Goal: Answer question/provide support: Share knowledge or assist other users

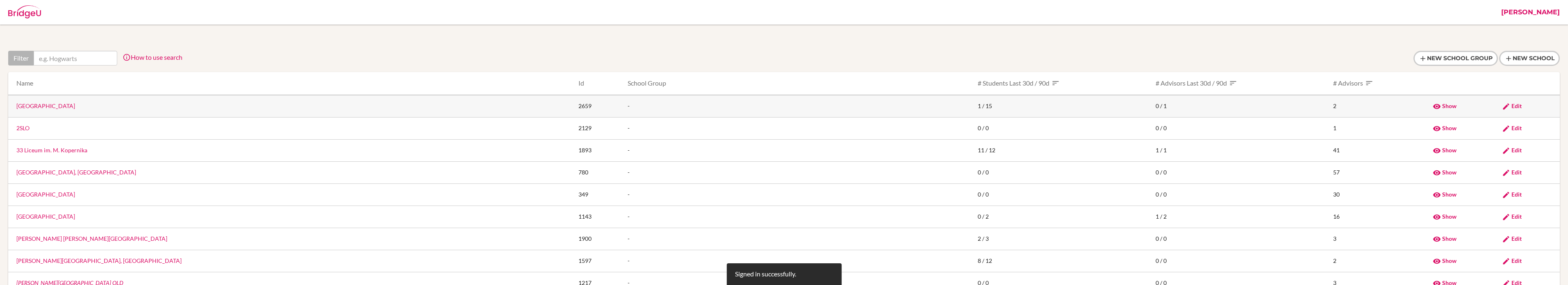
click at [59, 108] on link "[GEOGRAPHIC_DATA]" at bounding box center [46, 105] width 58 height 7
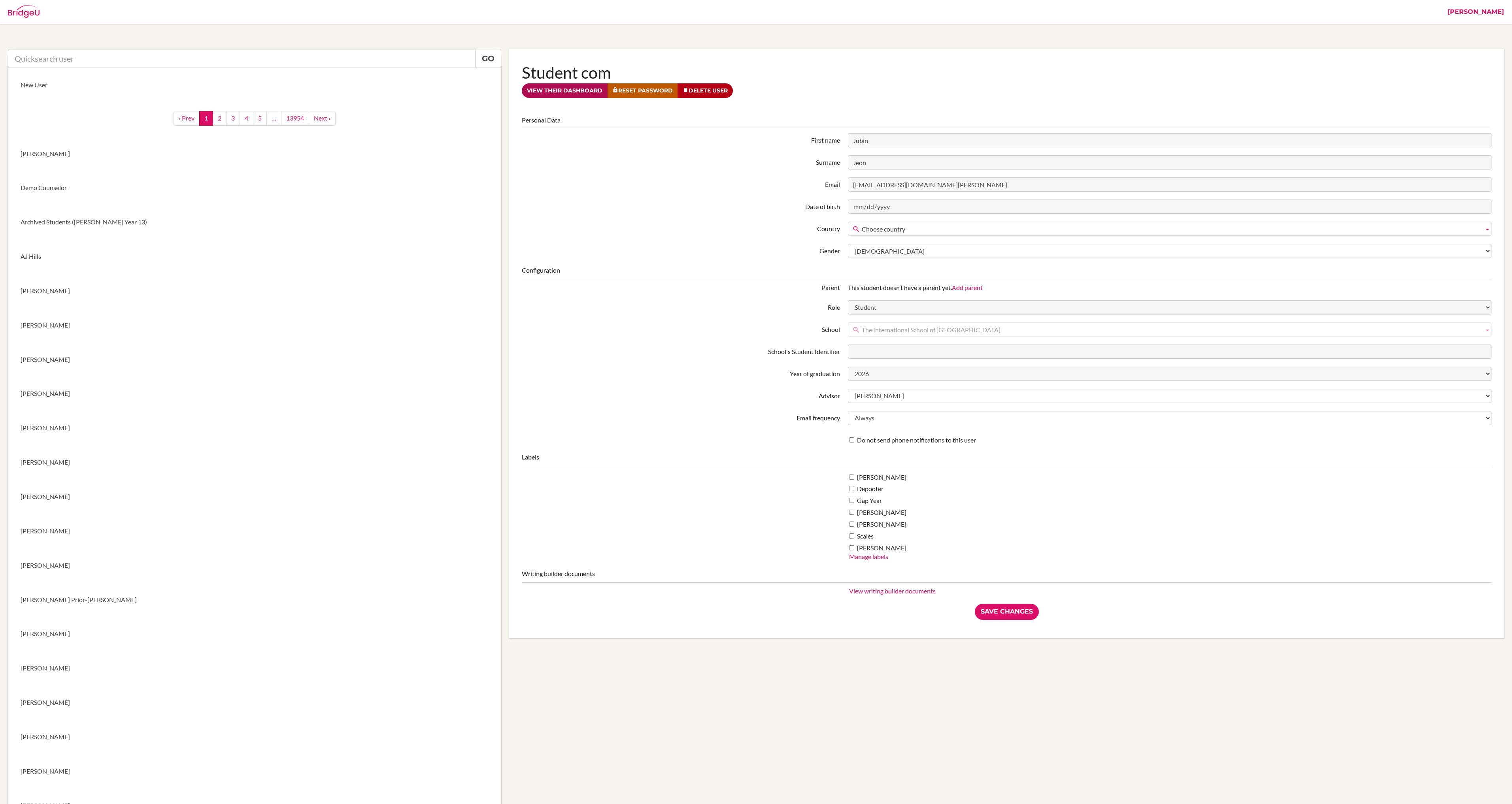
click at [579, 91] on link "View their dashboard" at bounding box center [565, 90] width 86 height 15
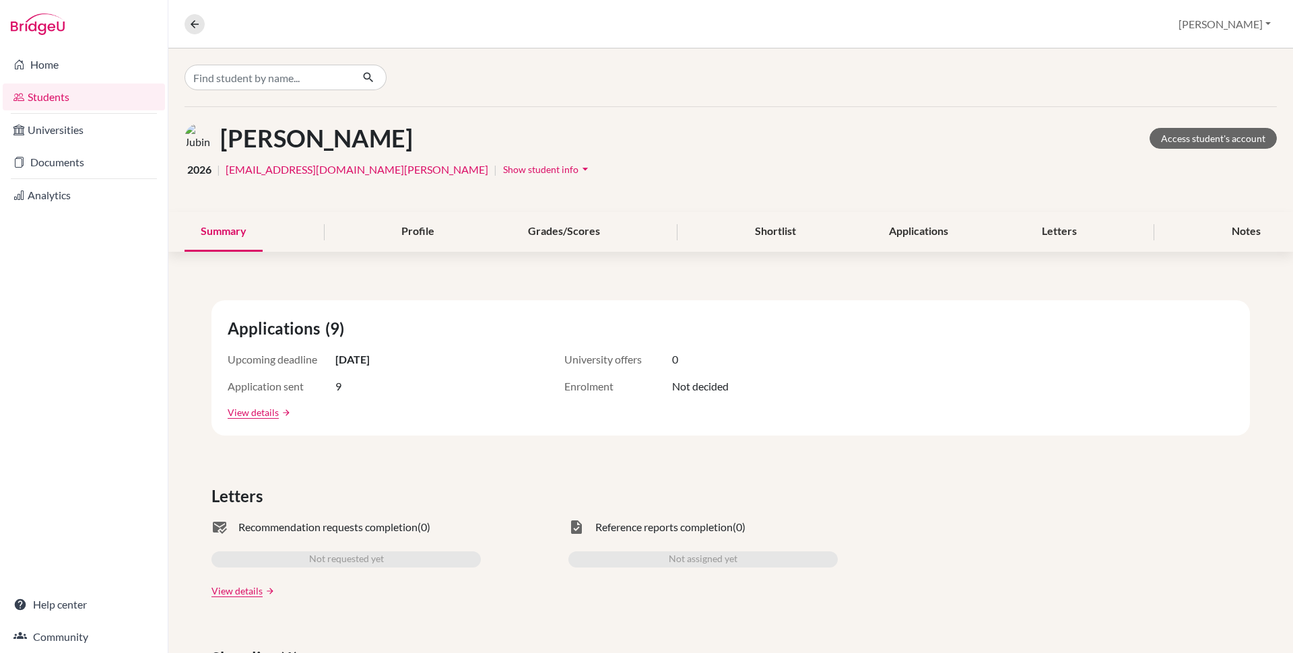
click at [560, 135] on div "Jeon, Jubin Access student's account" at bounding box center [731, 138] width 1092 height 30
click at [595, 131] on div "Jeon, Jubin Access student's account" at bounding box center [731, 138] width 1092 height 30
